Goal: Task Accomplishment & Management: Manage account settings

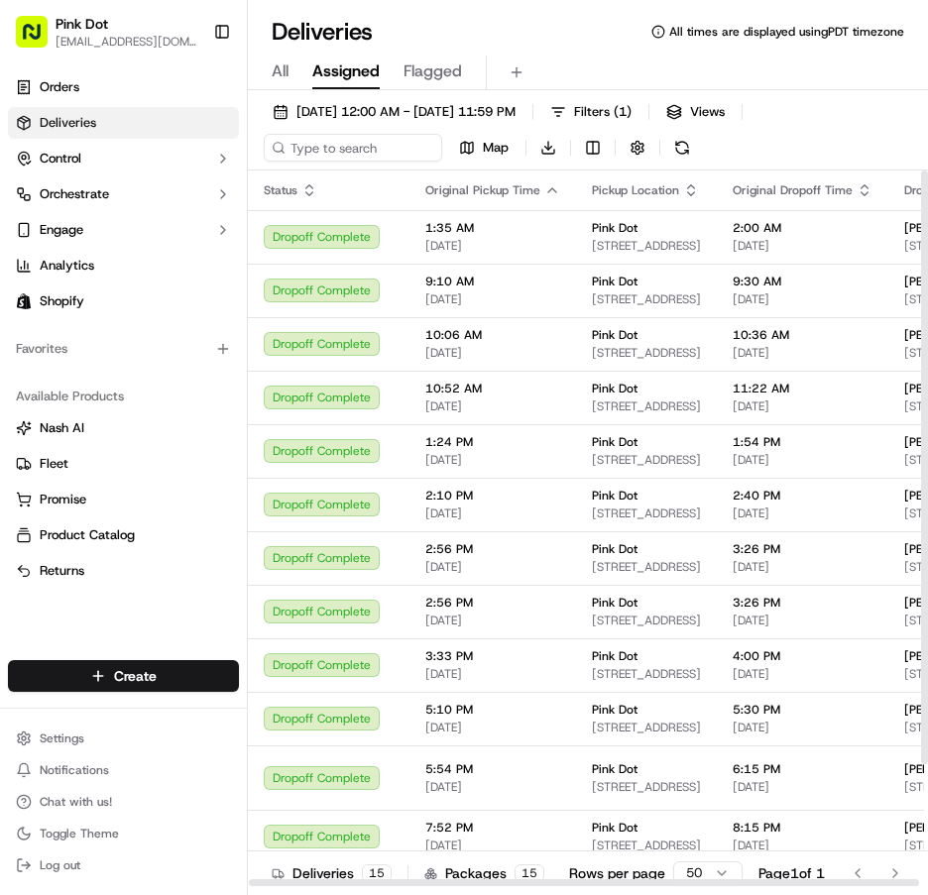
click at [282, 72] on span "All" at bounding box center [280, 71] width 17 height 24
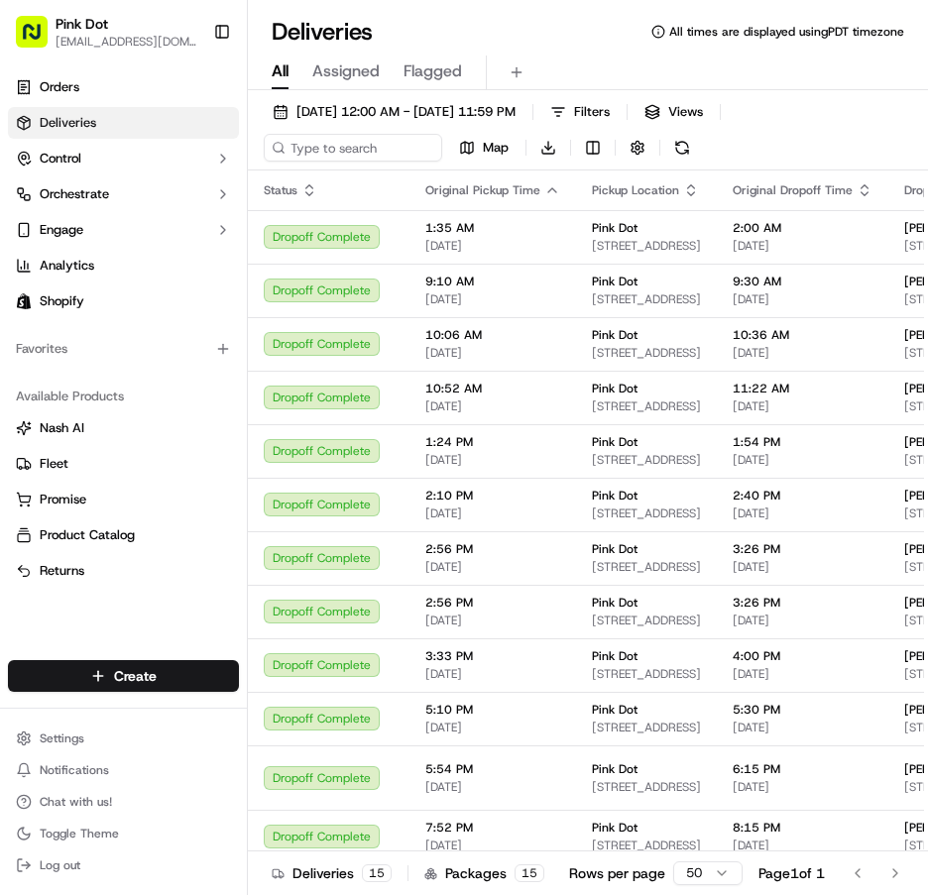
click at [348, 78] on span "Assigned" at bounding box center [345, 71] width 67 height 24
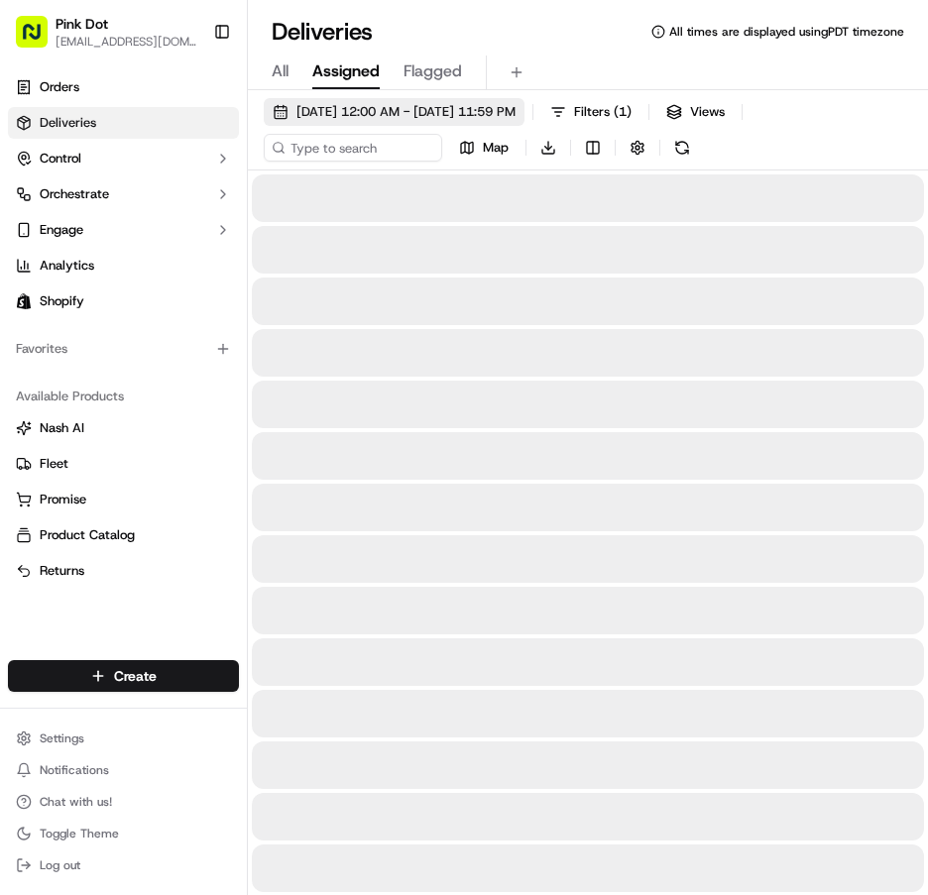
click at [435, 114] on span "09/18/2025 12:00 AM - 09/18/2025 11:59 PM" at bounding box center [405, 112] width 219 height 18
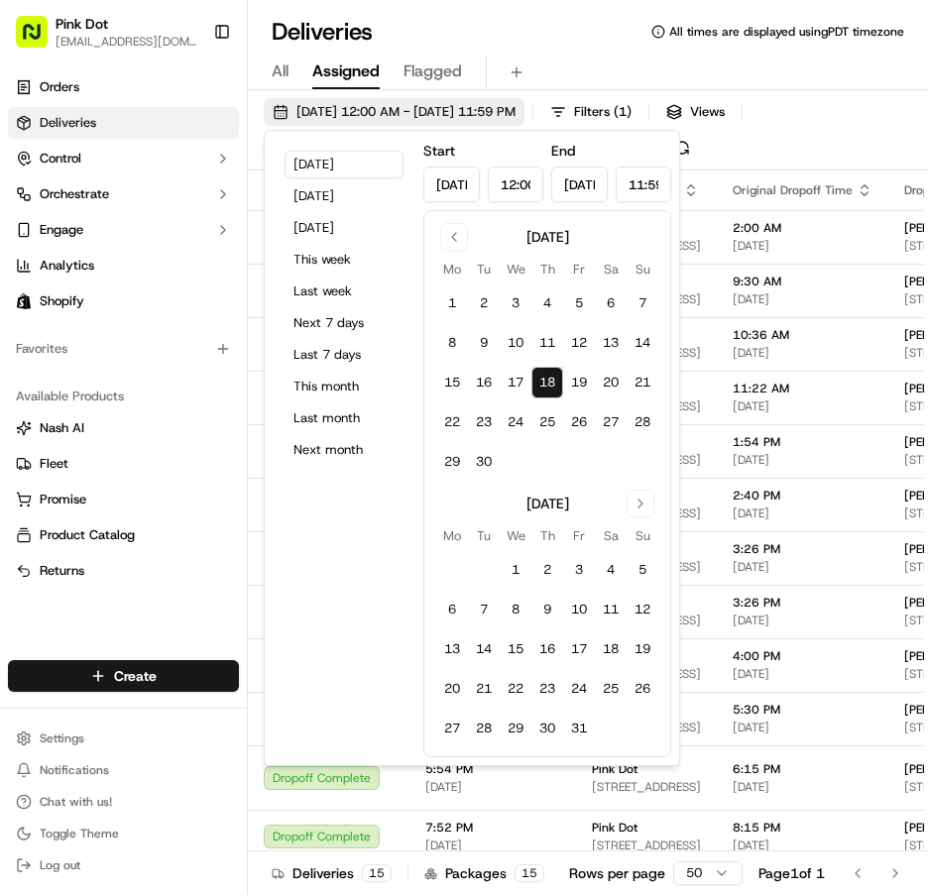
click at [344, 170] on button "Today" at bounding box center [344, 165] width 119 height 28
click at [549, 38] on div "Deliveries All times are displayed using PDT timezone" at bounding box center [588, 32] width 680 height 32
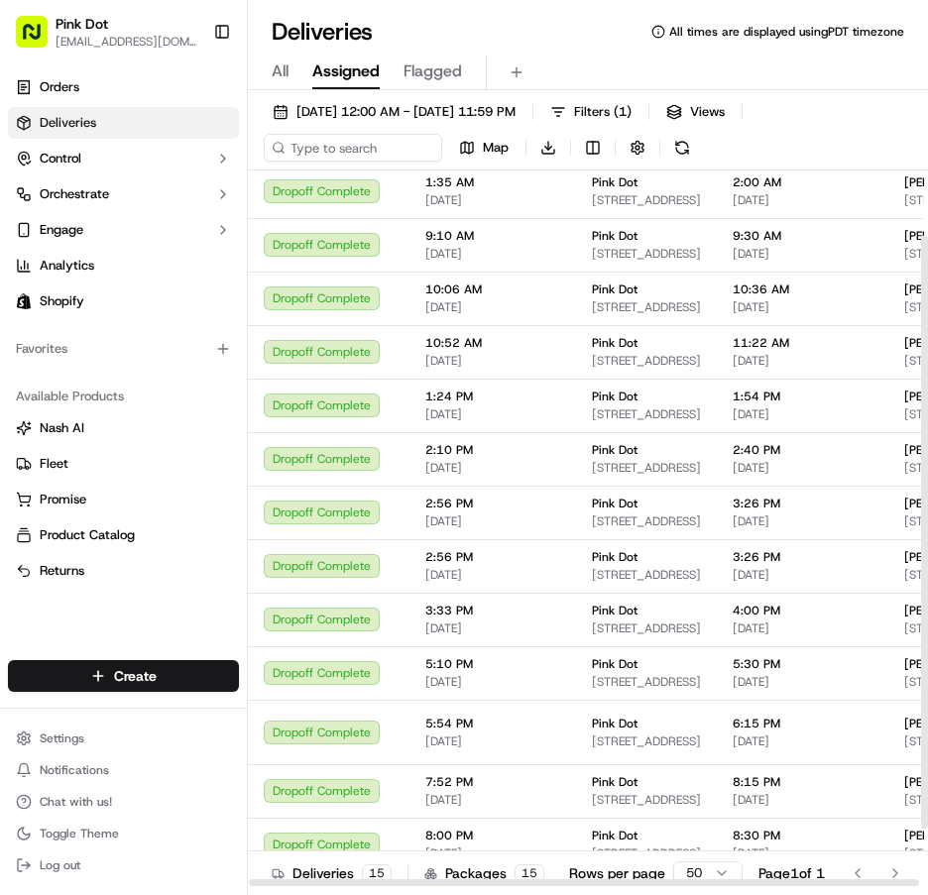
scroll to position [148, 0]
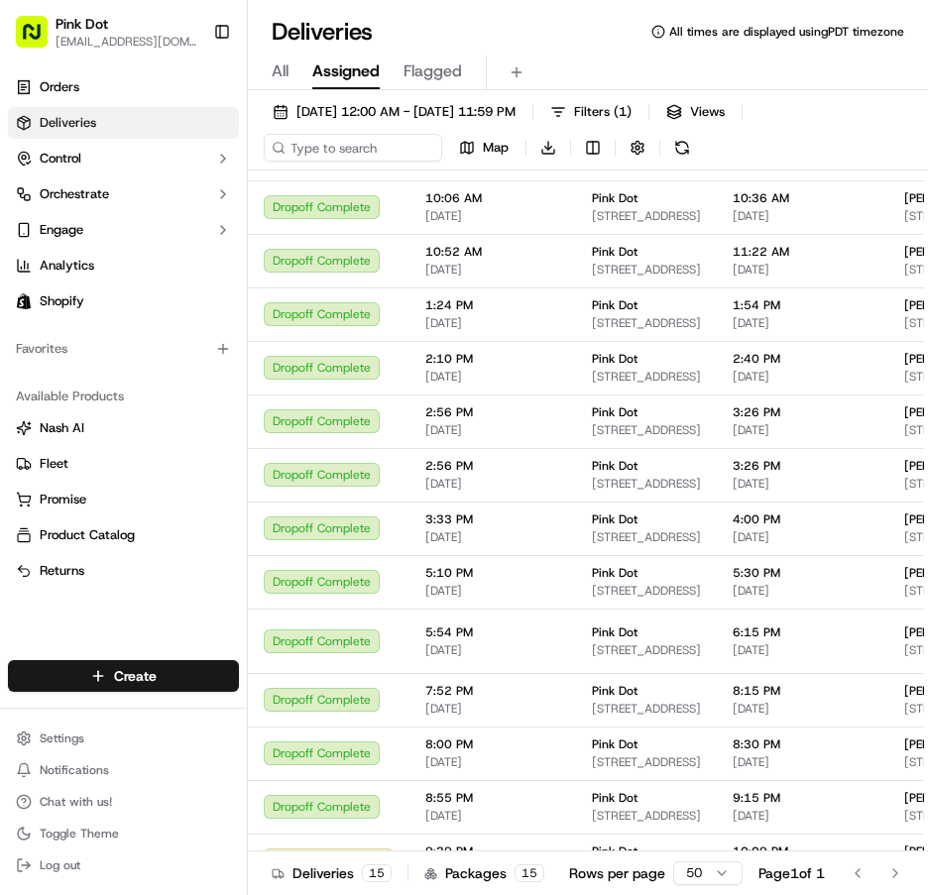
click at [548, 852] on div "Deliveries 15 Packages 15 Rows per page 50 Page 1 of 1 Go to first page Go to p…" at bounding box center [588, 873] width 680 height 45
click at [733, 844] on span "10:09 PM" at bounding box center [803, 852] width 140 height 16
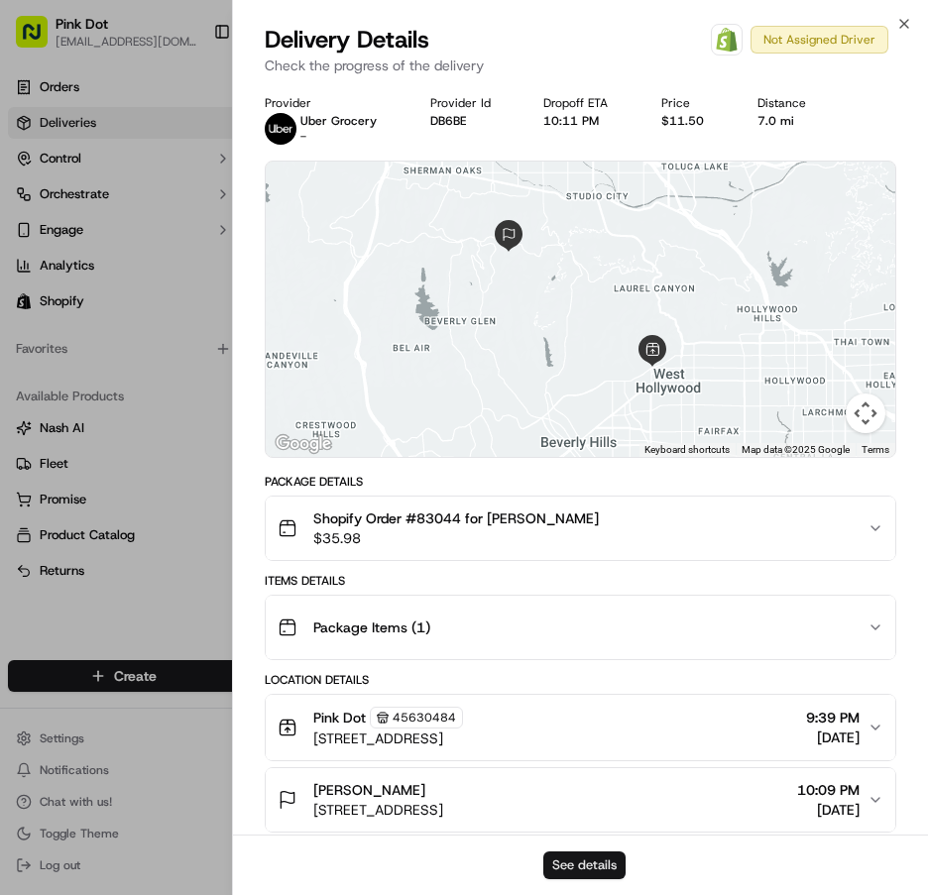
click at [601, 866] on button "See details" at bounding box center [584, 866] width 82 height 28
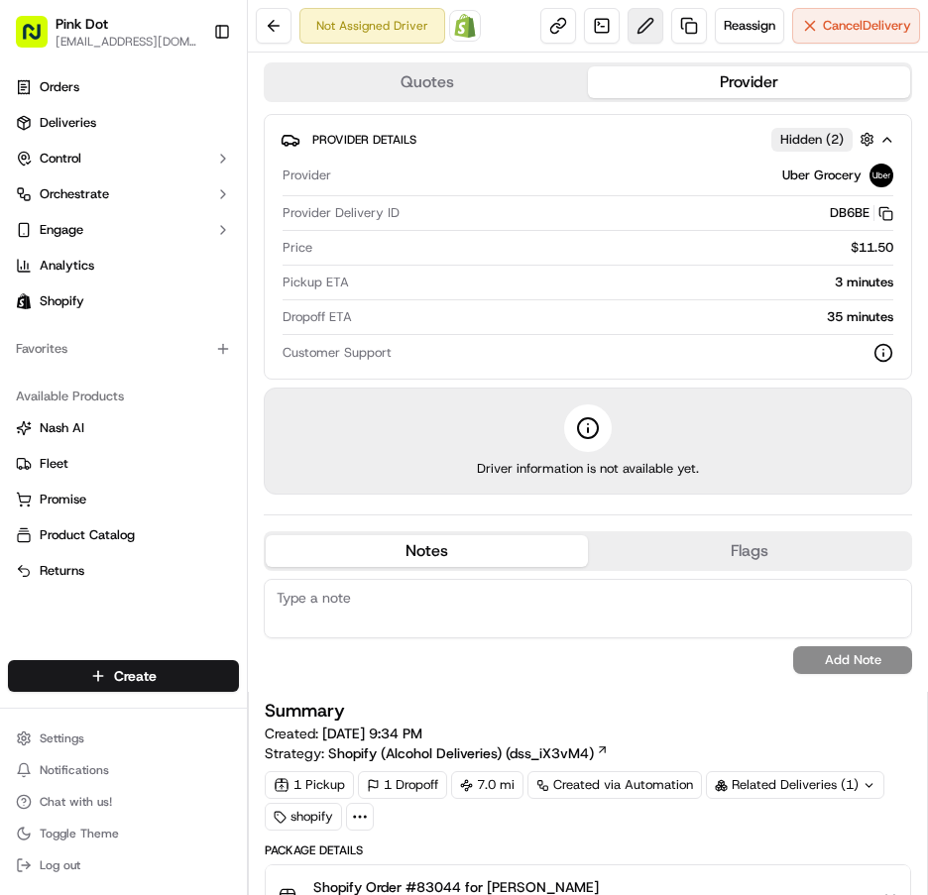
click at [628, 31] on button at bounding box center [645, 26] width 36 height 36
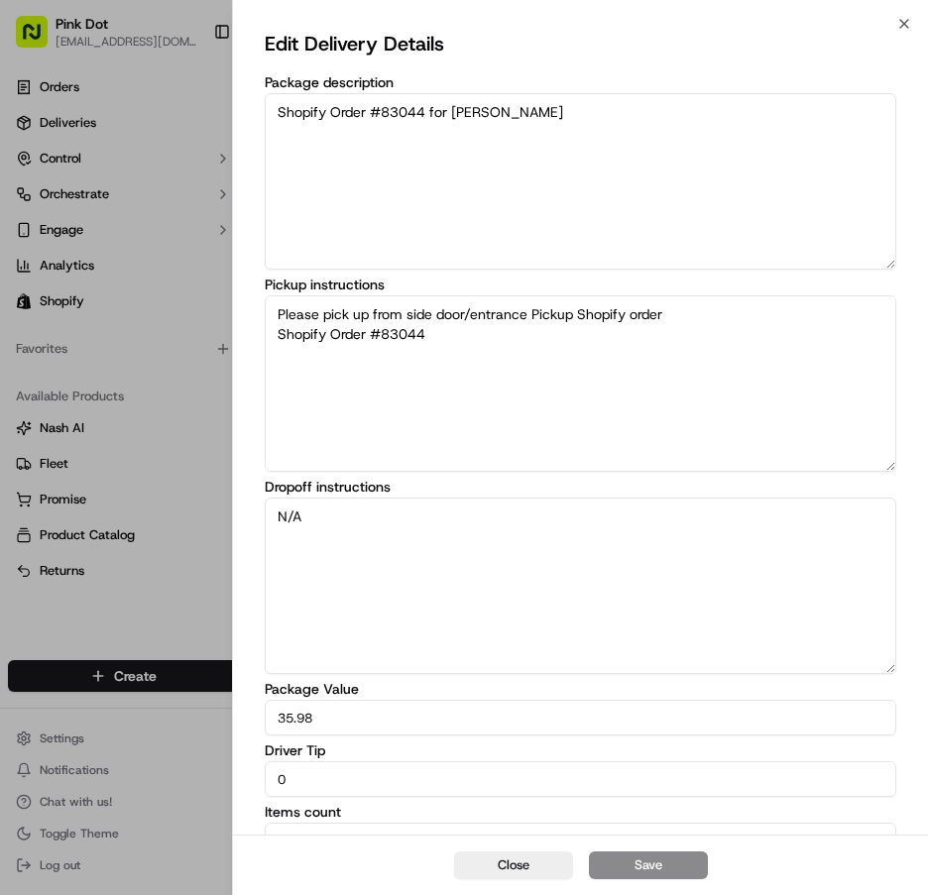
click at [507, 782] on input "0" at bounding box center [580, 779] width 631 height 36
type input "03"
click at [647, 856] on button "Save" at bounding box center [648, 866] width 119 height 28
